Goal: Transaction & Acquisition: Purchase product/service

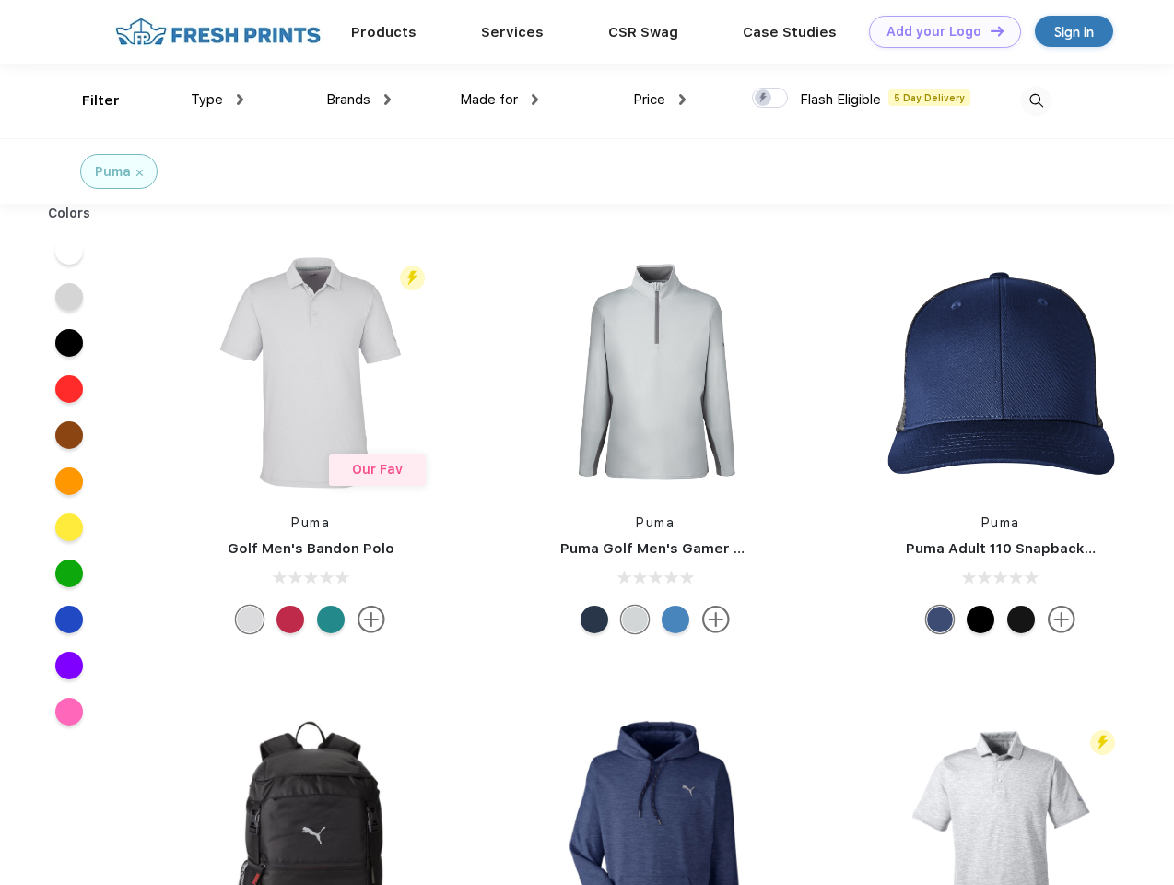
click at [938, 31] on link "Add your Logo Design Tool" at bounding box center [945, 32] width 152 height 32
click at [0, 0] on div "Design Tool" at bounding box center [0, 0] width 0 height 0
click at [989, 30] on link "Add your Logo Design Tool" at bounding box center [945, 32] width 152 height 32
click at [88, 100] on div "Filter" at bounding box center [101, 100] width 38 height 21
click at [217, 100] on span "Type" at bounding box center [207, 99] width 32 height 17
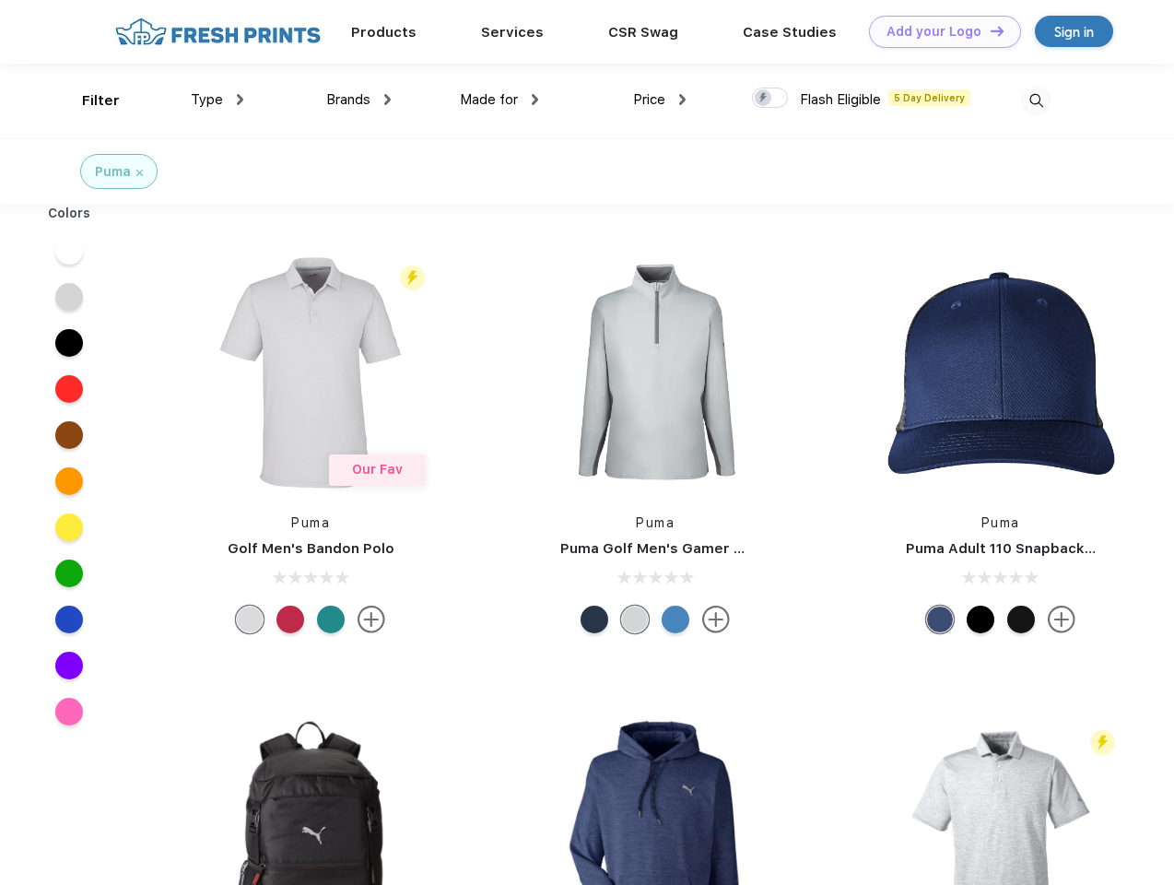
click at [358, 100] on span "Brands" at bounding box center [348, 99] width 44 height 17
click at [499, 100] on span "Made for" at bounding box center [489, 99] width 58 height 17
click at [660, 100] on span "Price" at bounding box center [649, 99] width 32 height 17
click at [770, 99] on div at bounding box center [770, 98] width 36 height 20
click at [764, 99] on input "checkbox" at bounding box center [758, 93] width 12 height 12
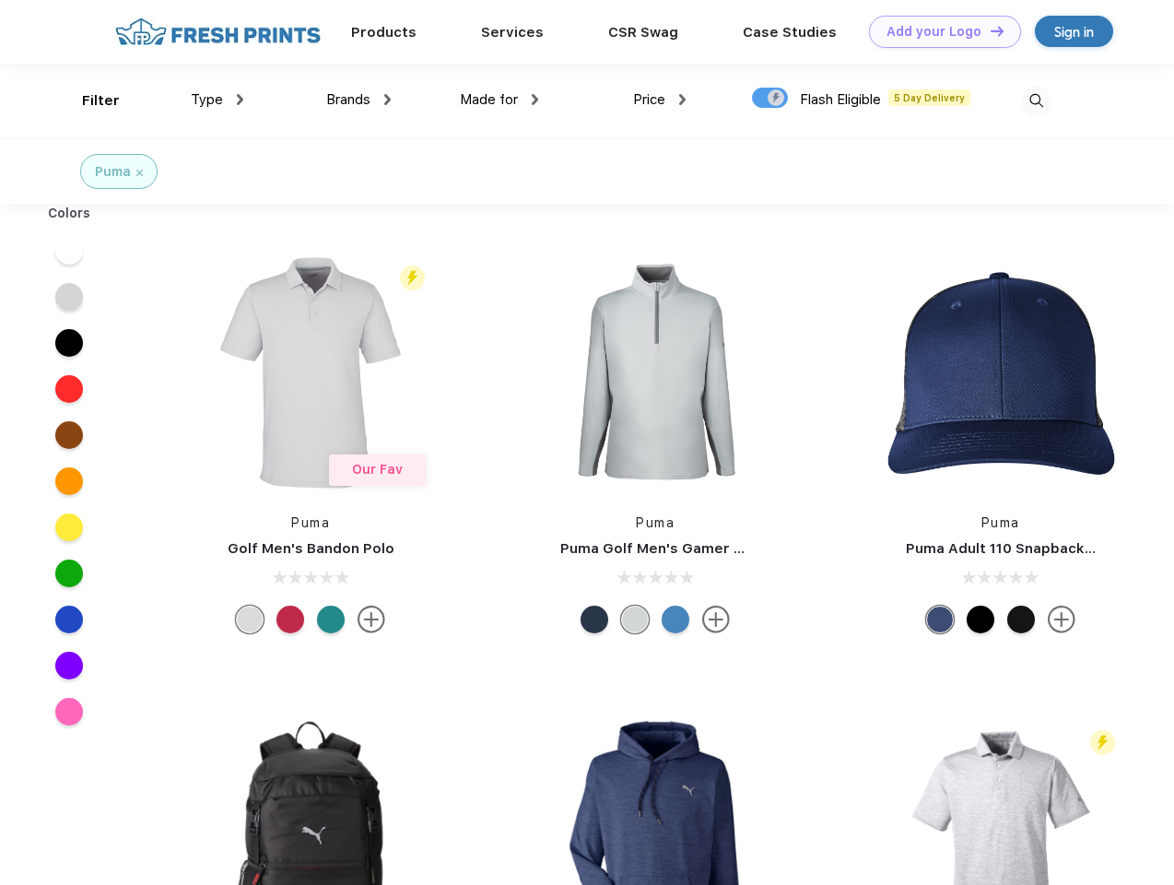
click at [1036, 100] on img at bounding box center [1036, 101] width 30 height 30
